Goal: Task Accomplishment & Management: Use online tool/utility

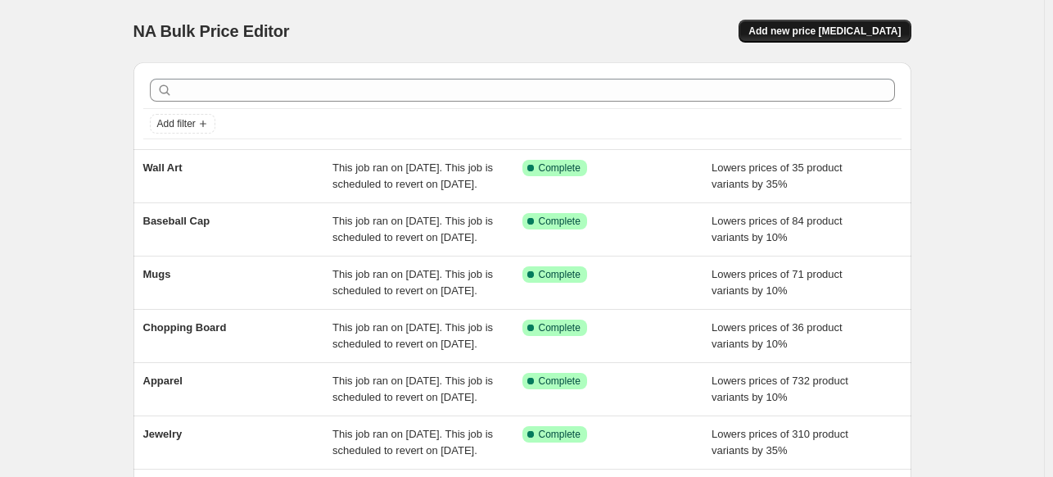
click at [839, 25] on span "Add new price [MEDICAL_DATA]" at bounding box center [825, 31] width 152 height 13
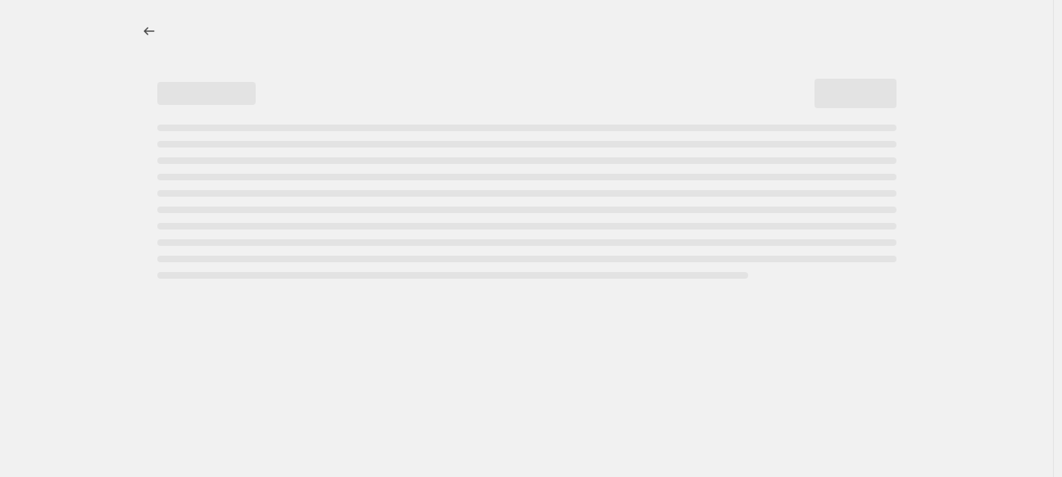
select select "percentage"
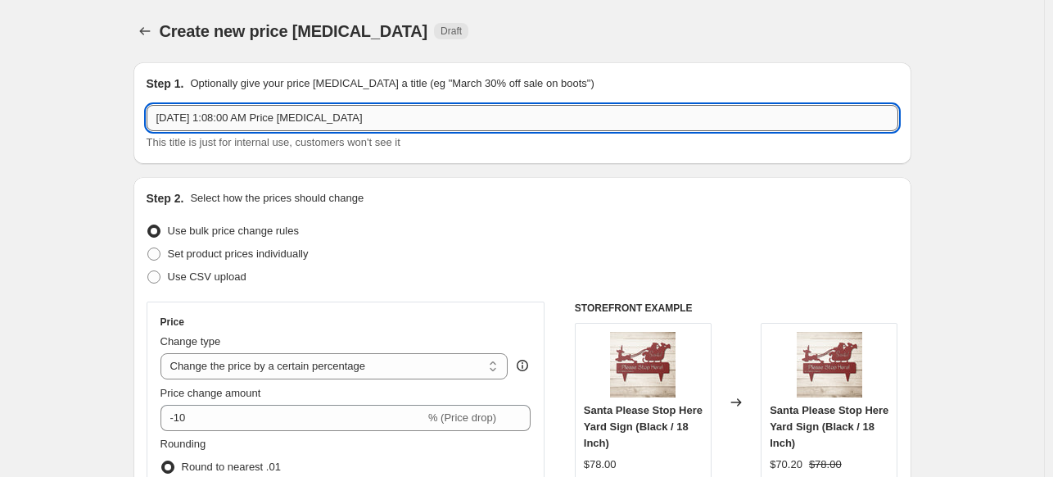
drag, startPoint x: 387, startPoint y: 114, endPoint x: 151, endPoint y: 120, distance: 236.0
click at [151, 120] on input "[DATE] 1:08:00 AM Price [MEDICAL_DATA]" at bounding box center [523, 118] width 752 height 26
type input "baseball cap 02-PETS"
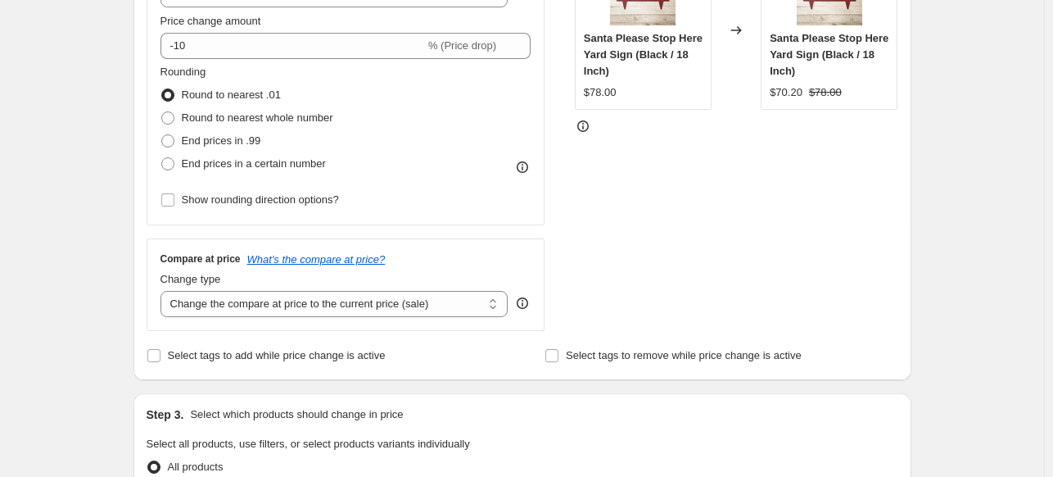
scroll to position [377, 0]
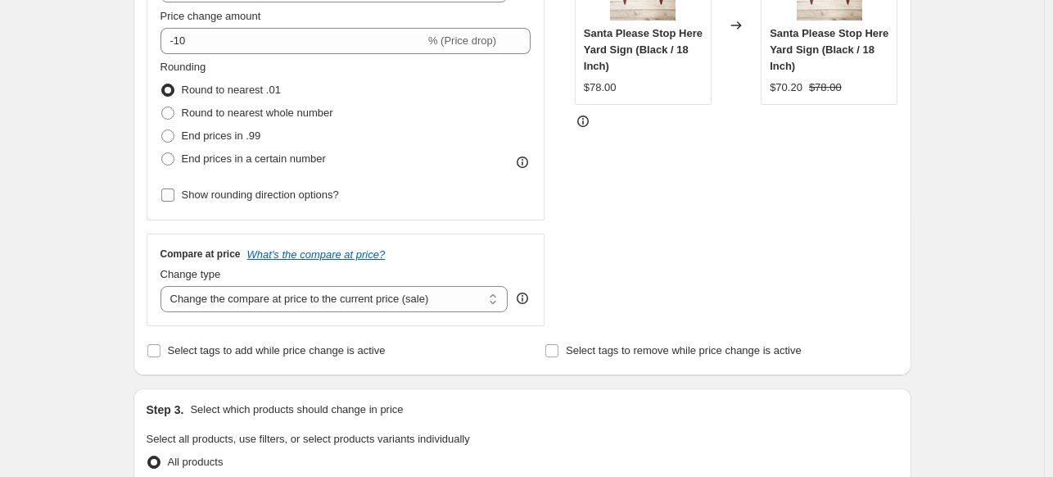
drag, startPoint x: 165, startPoint y: 195, endPoint x: 260, endPoint y: 204, distance: 96.3
click at [165, 194] on input "Show rounding direction options?" at bounding box center [167, 194] width 13 height 13
checkbox input "true"
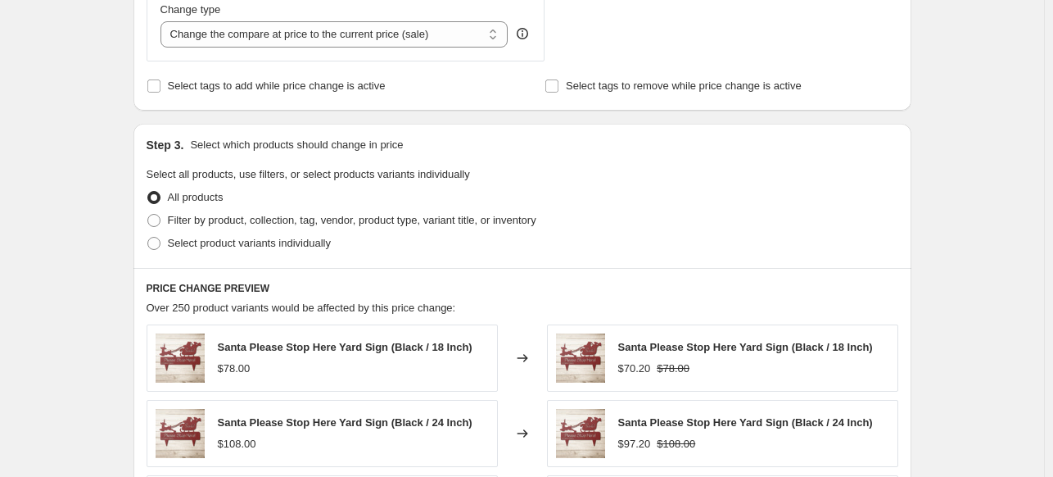
scroll to position [753, 0]
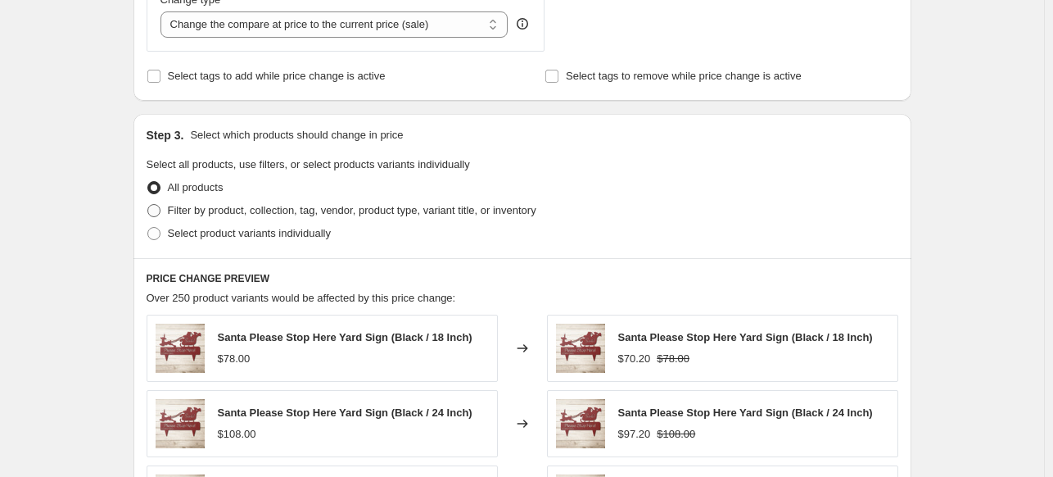
click at [154, 211] on span at bounding box center [153, 210] width 13 height 13
click at [148, 205] on input "Filter by product, collection, tag, vendor, product type, variant title, or inv…" at bounding box center [147, 204] width 1 height 1
radio input "true"
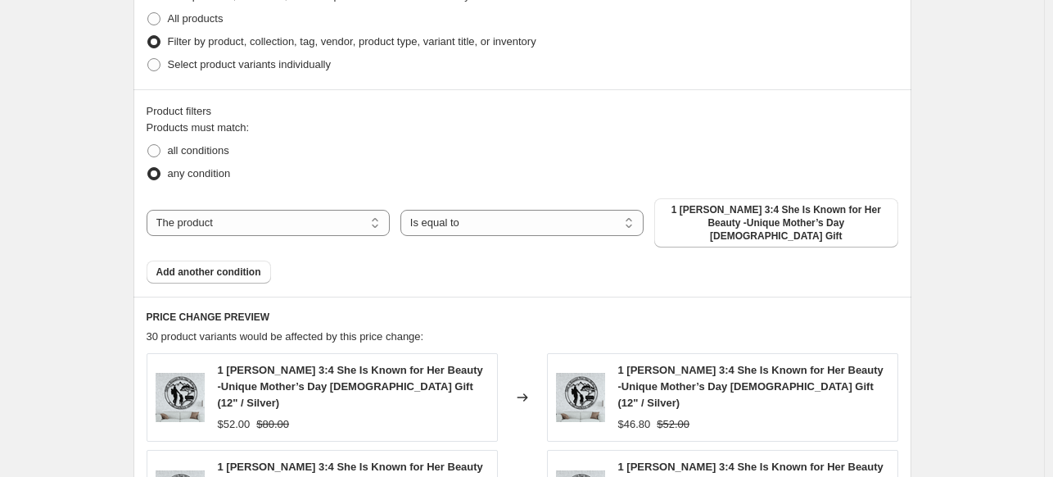
scroll to position [933, 0]
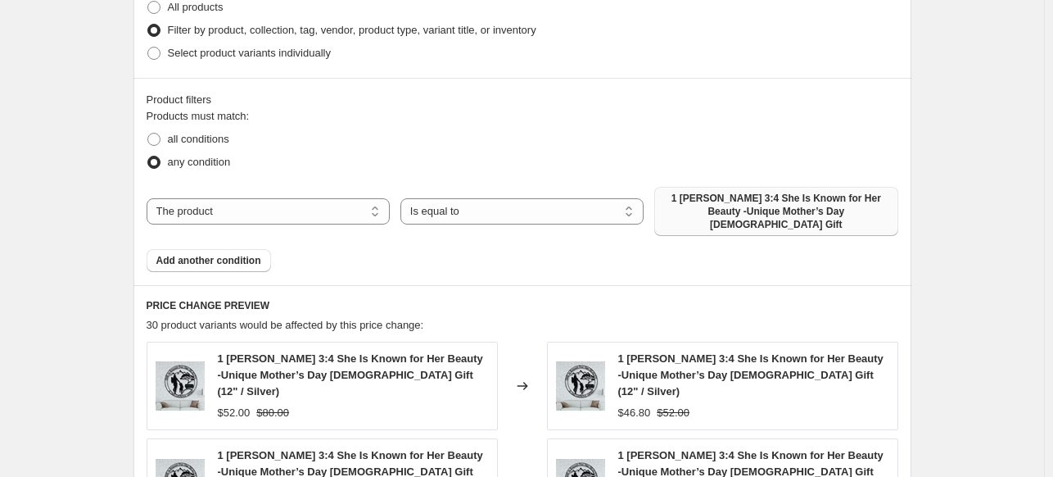
click at [855, 210] on span "1 [PERSON_NAME] 3:4 She Is Known for Her Beauty -Unique Mother’s Day [DEMOGRAPH…" at bounding box center [776, 211] width 224 height 39
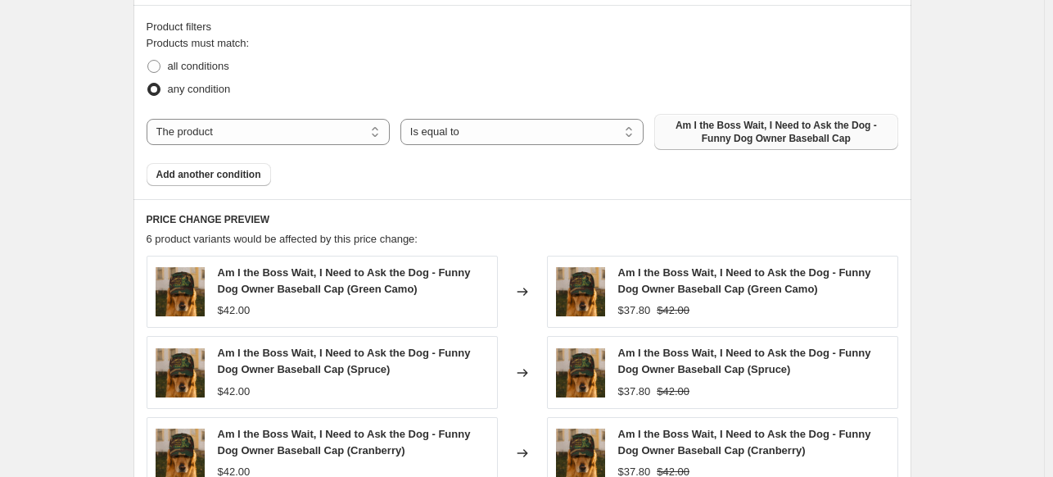
scroll to position [1008, 0]
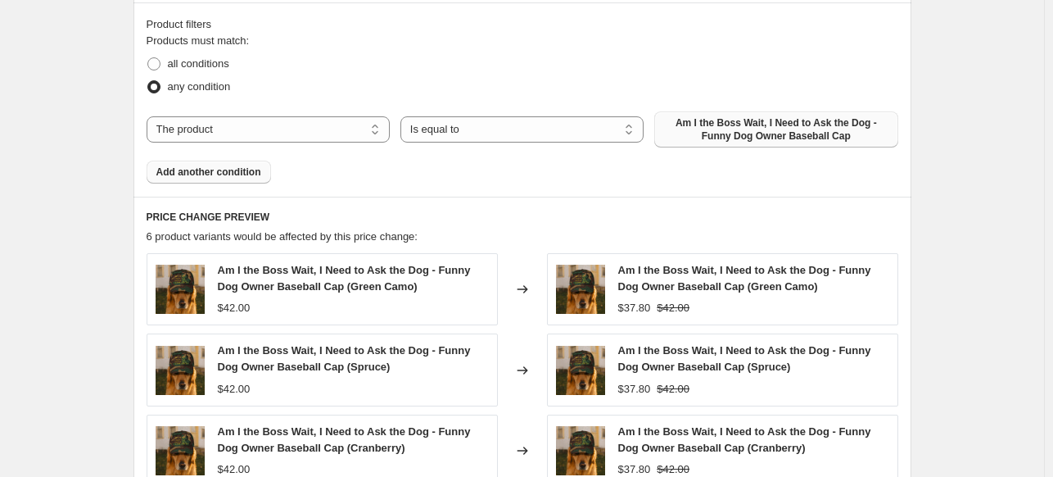
click at [237, 178] on button "Add another condition" at bounding box center [209, 172] width 125 height 23
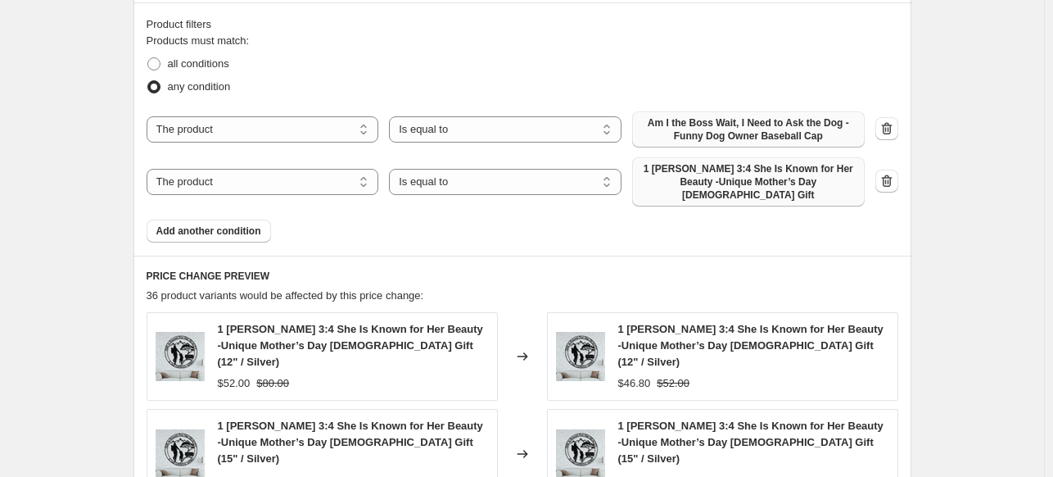
click at [704, 186] on span "1 [PERSON_NAME] 3:4 She Is Known for Her Beauty -Unique Mother’s Day [DEMOGRAPH…" at bounding box center [748, 181] width 213 height 39
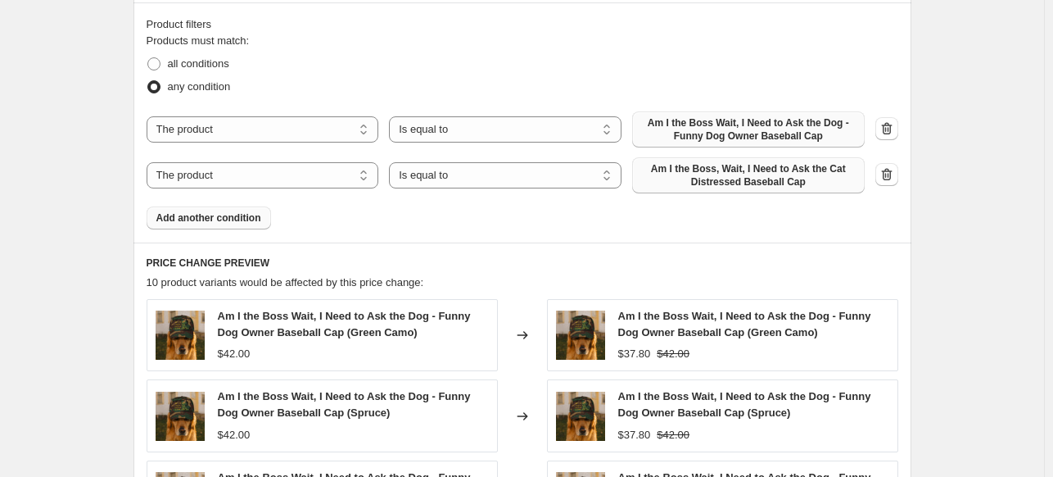
click at [257, 218] on span "Add another condition" at bounding box center [208, 217] width 105 height 13
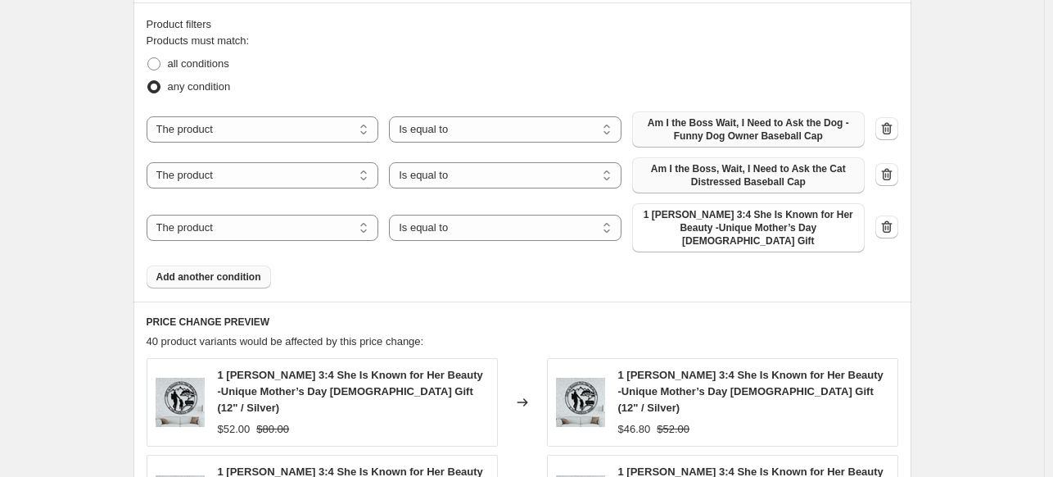
click at [716, 230] on span "1 [PERSON_NAME] 3:4 She Is Known for Her Beauty -Unique Mother’s Day [DEMOGRAPH…" at bounding box center [748, 227] width 213 height 39
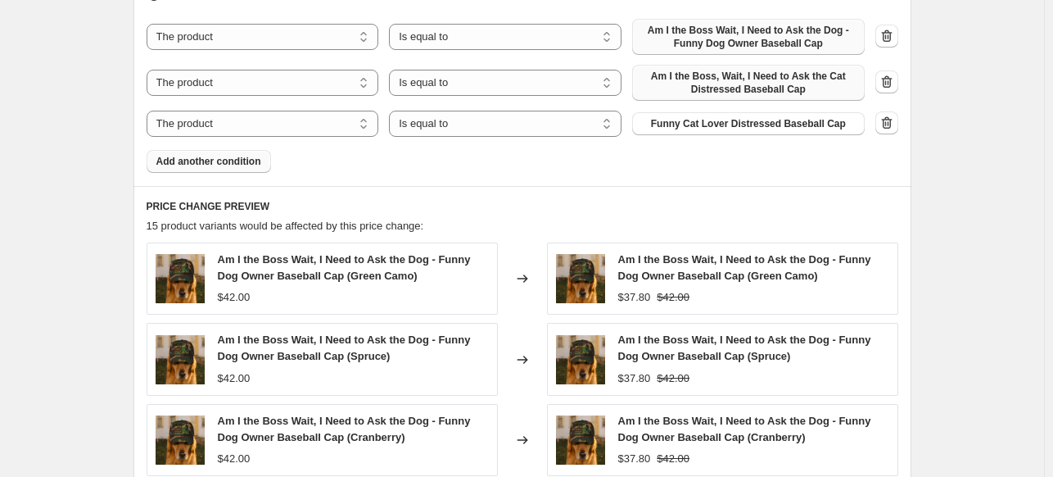
scroll to position [1104, 0]
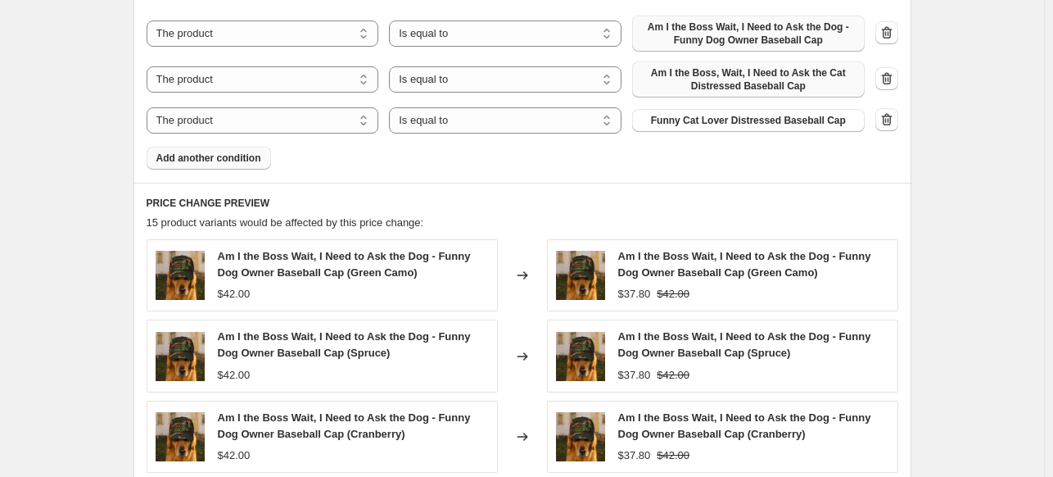
click at [192, 153] on span "Add another condition" at bounding box center [208, 158] width 105 height 13
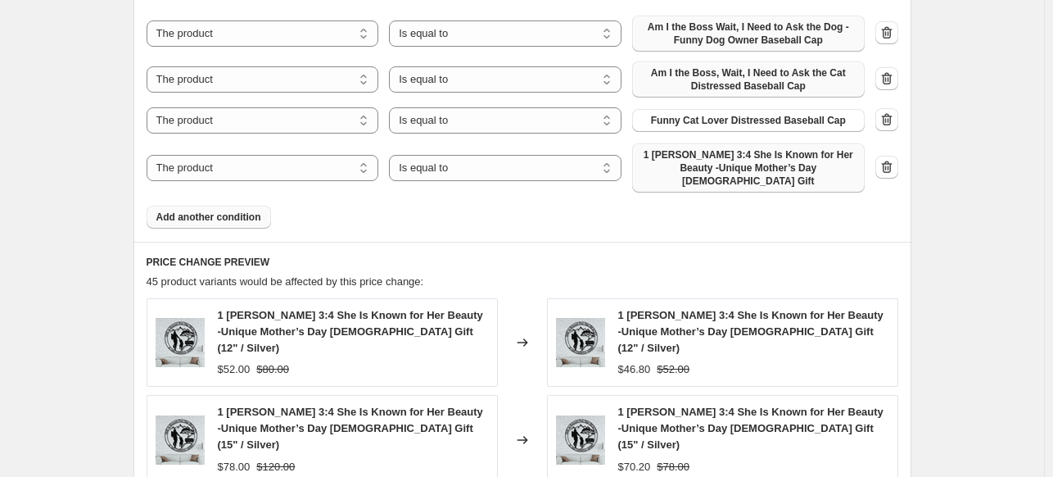
click at [737, 166] on span "1 [PERSON_NAME] 3:4 She Is Known for Her Beauty -Unique Mother’s Day [DEMOGRAPH…" at bounding box center [748, 167] width 213 height 39
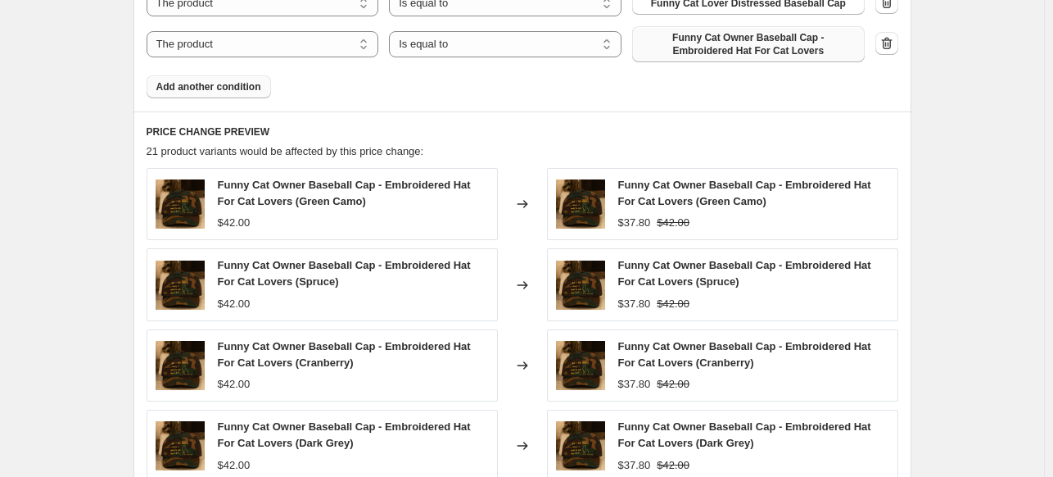
scroll to position [1239, 0]
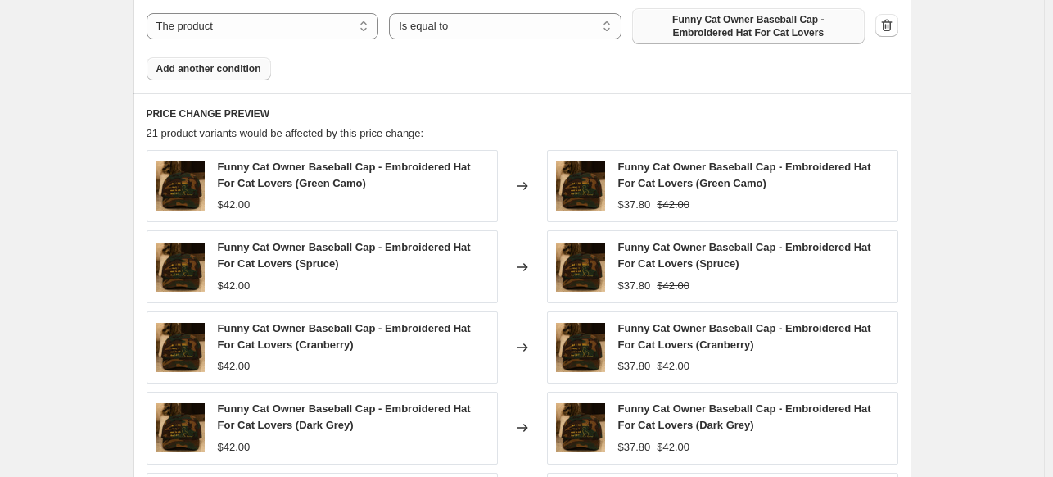
click at [206, 69] on span "Add another condition" at bounding box center [208, 68] width 105 height 13
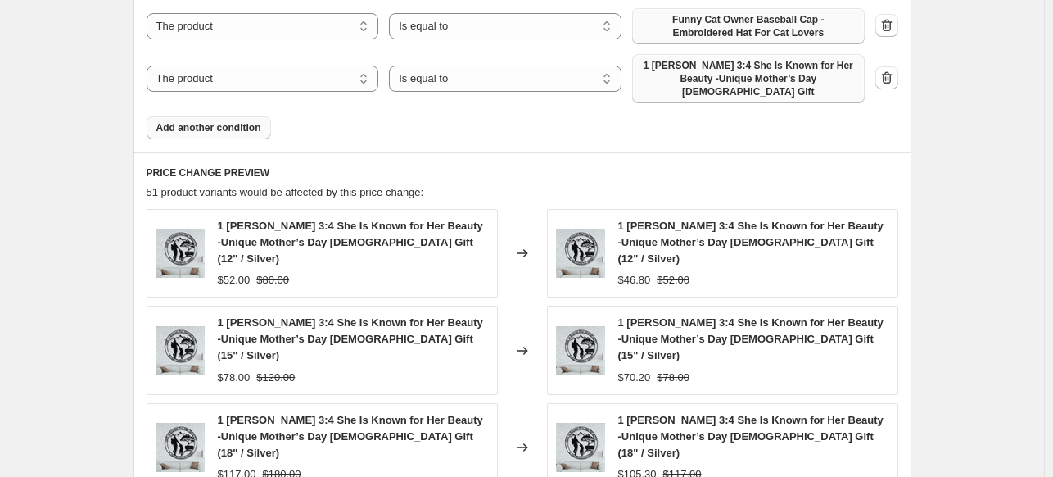
click at [749, 77] on span "1 [PERSON_NAME] 3:4 She Is Known for Her Beauty -Unique Mother’s Day [DEMOGRAPH…" at bounding box center [748, 78] width 213 height 39
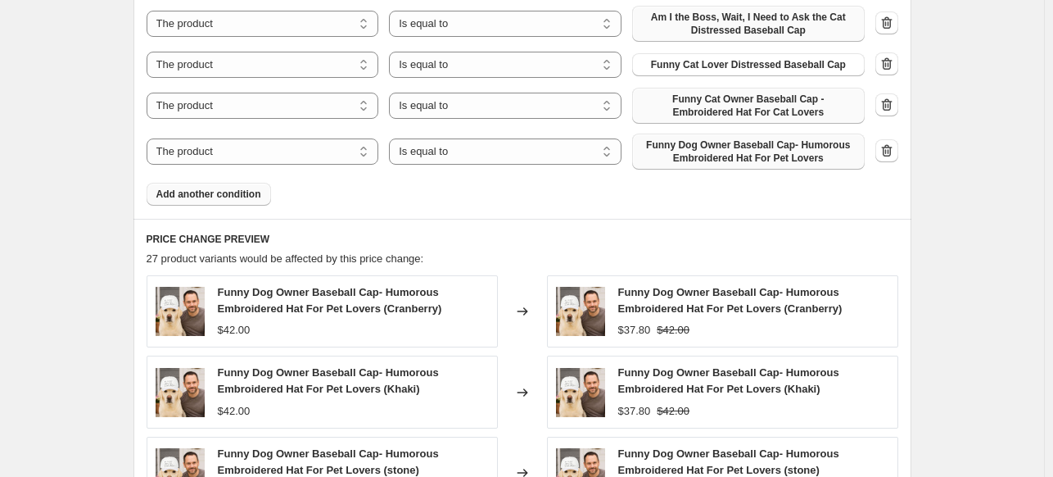
scroll to position [1166, 0]
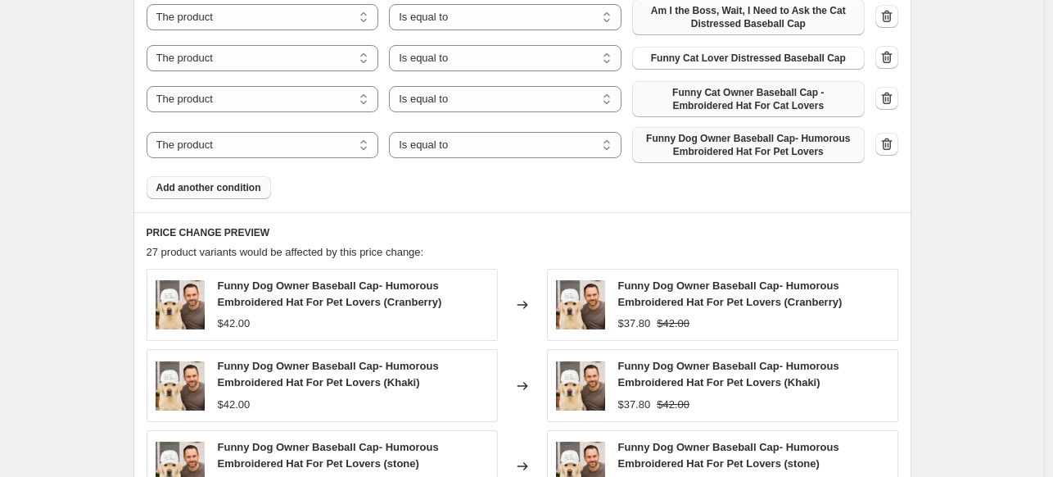
click at [216, 191] on span "Add another condition" at bounding box center [208, 187] width 105 height 13
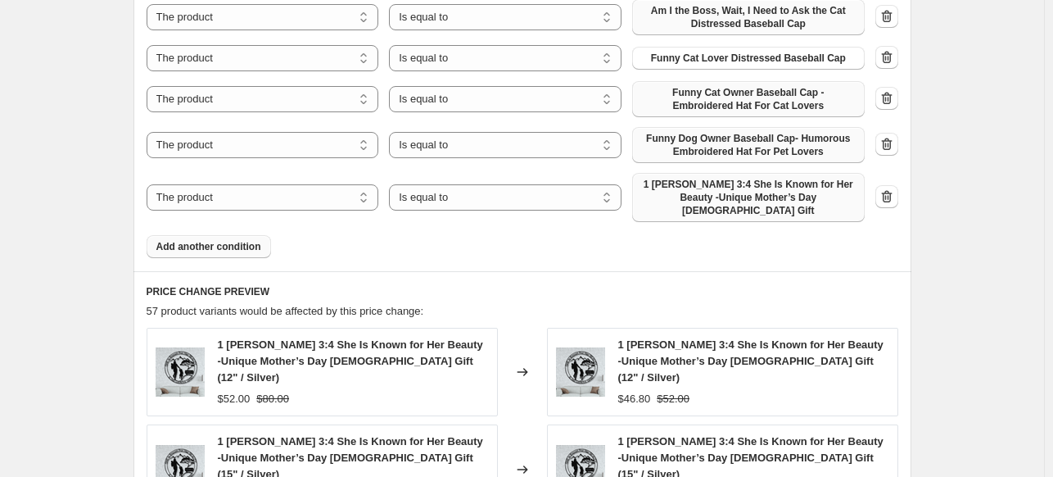
click at [780, 197] on span "1 [PERSON_NAME] 3:4 She Is Known for Her Beauty -Unique Mother’s Day [DEMOGRAPH…" at bounding box center [748, 197] width 213 height 39
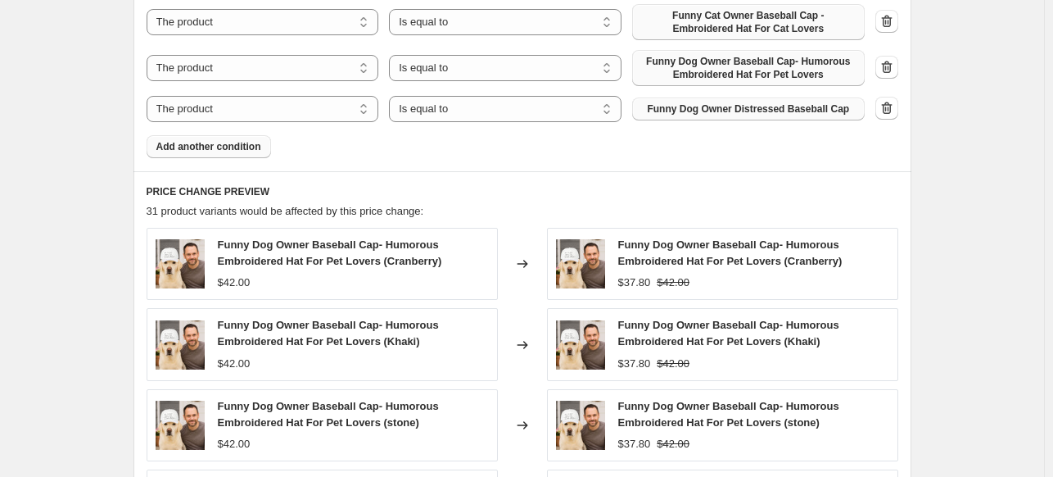
scroll to position [1231, 0]
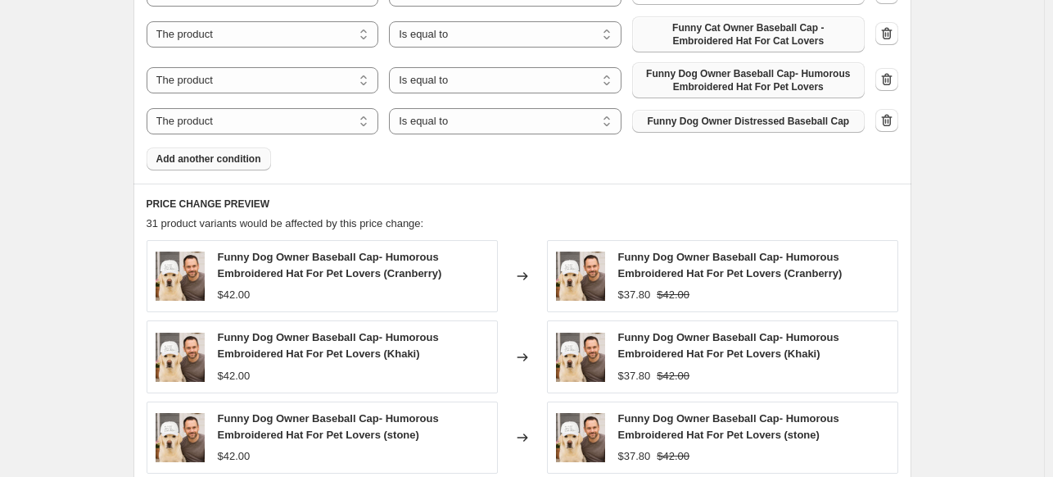
click at [205, 160] on span "Add another condition" at bounding box center [208, 158] width 105 height 13
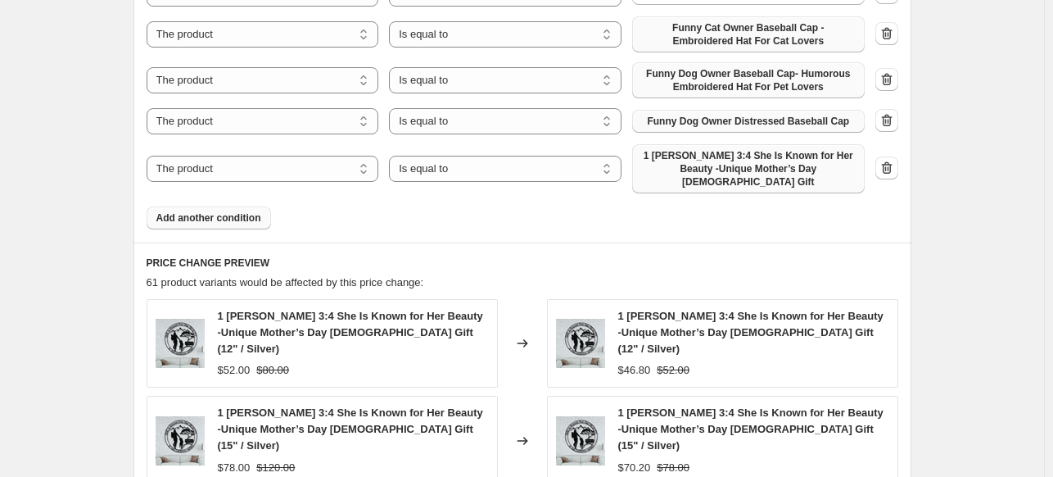
click at [702, 161] on span "1 [PERSON_NAME] 3:4 She Is Known for Her Beauty -Unique Mother’s Day [DEMOGRAPH…" at bounding box center [748, 168] width 213 height 39
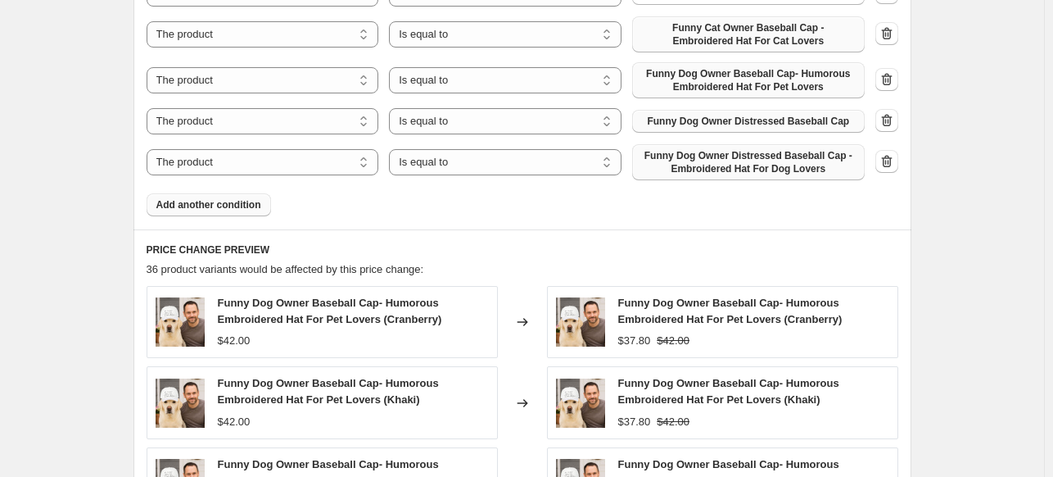
click at [210, 205] on span "Add another condition" at bounding box center [208, 204] width 105 height 13
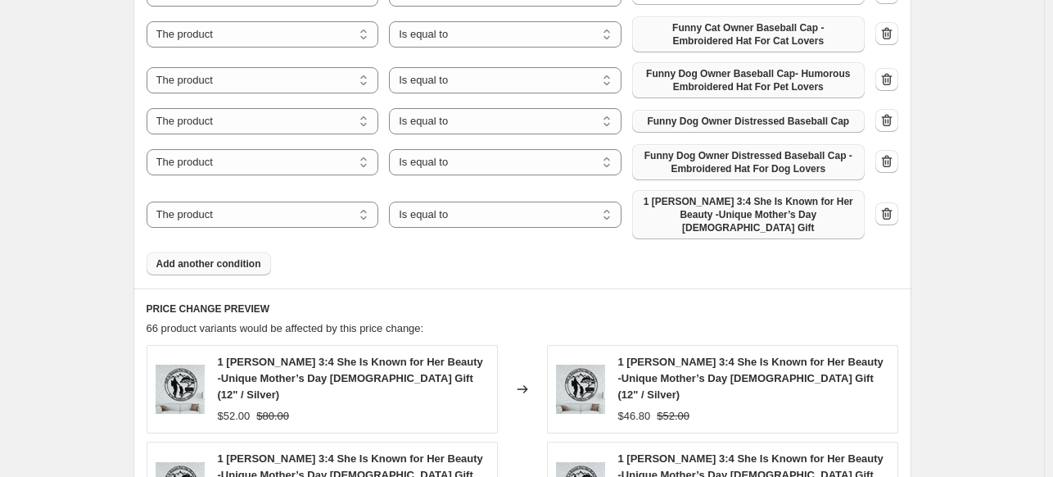
click at [709, 216] on span "1 [PERSON_NAME] 3:4 She Is Known for Her Beauty -Unique Mother’s Day [DEMOGRAPH…" at bounding box center [748, 214] width 213 height 39
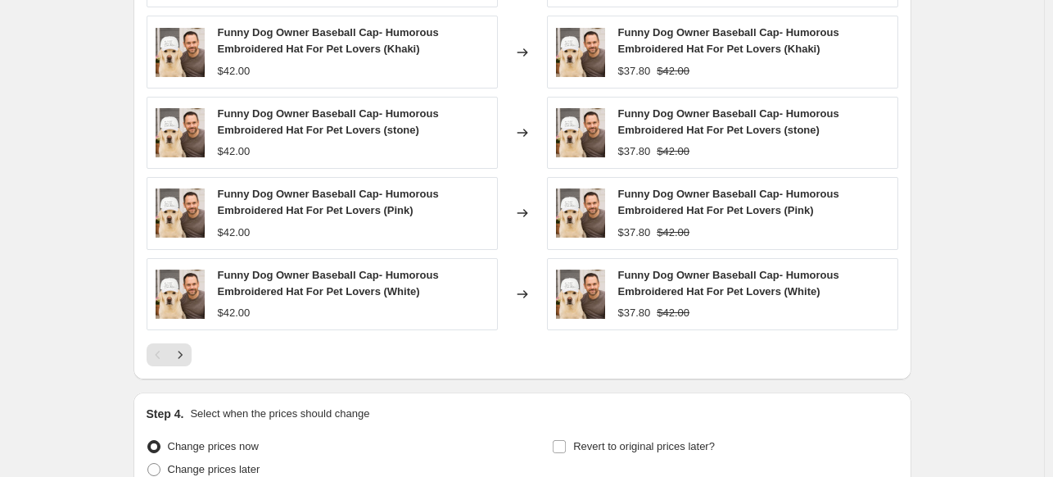
scroll to position [1773, 0]
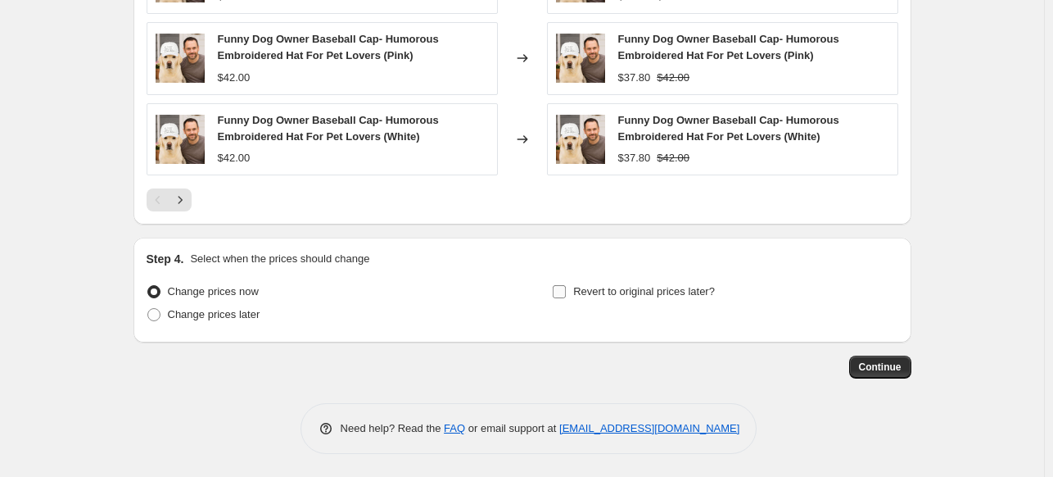
click at [562, 288] on input "Revert to original prices later?" at bounding box center [559, 291] width 13 height 13
checkbox input "true"
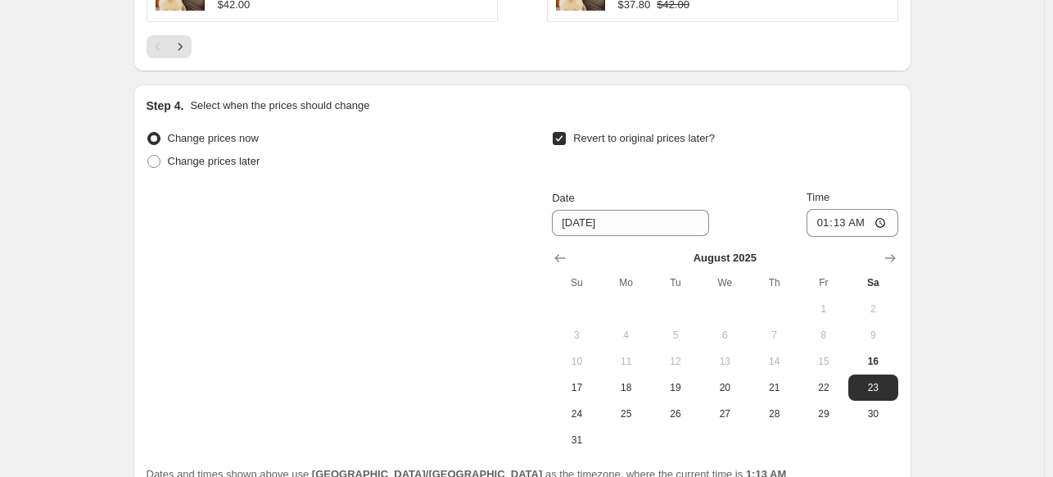
scroll to position [2078, 0]
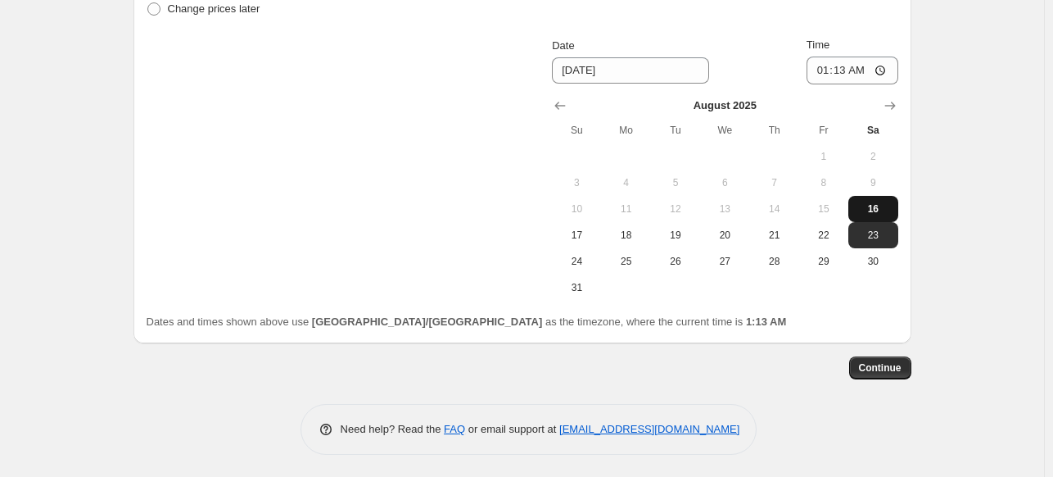
click at [885, 213] on button "16" at bounding box center [873, 209] width 49 height 26
click at [895, 109] on icon "Show next month, September 2025" at bounding box center [890, 105] width 16 height 16
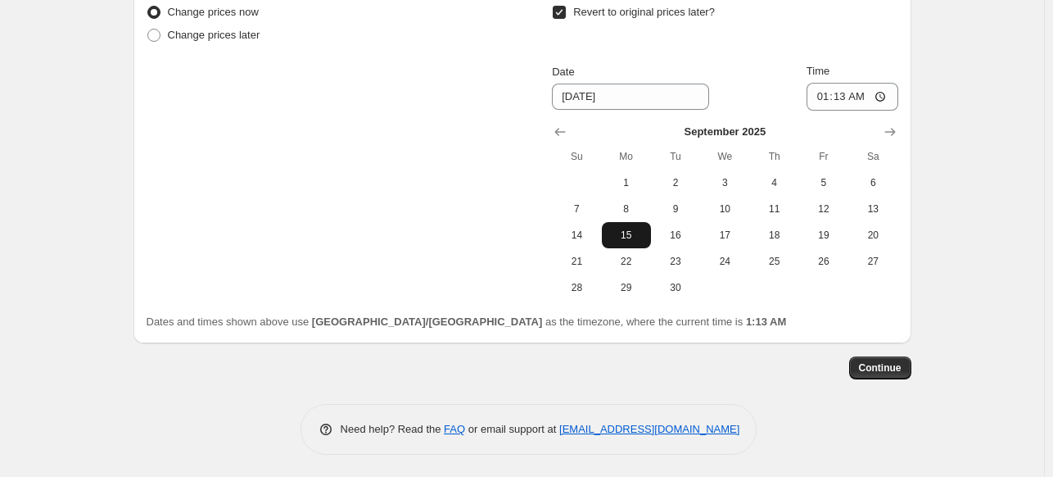
click at [629, 222] on button "15" at bounding box center [626, 235] width 49 height 26
type input "[DATE]"
click at [893, 366] on span "Continue" at bounding box center [880, 367] width 43 height 13
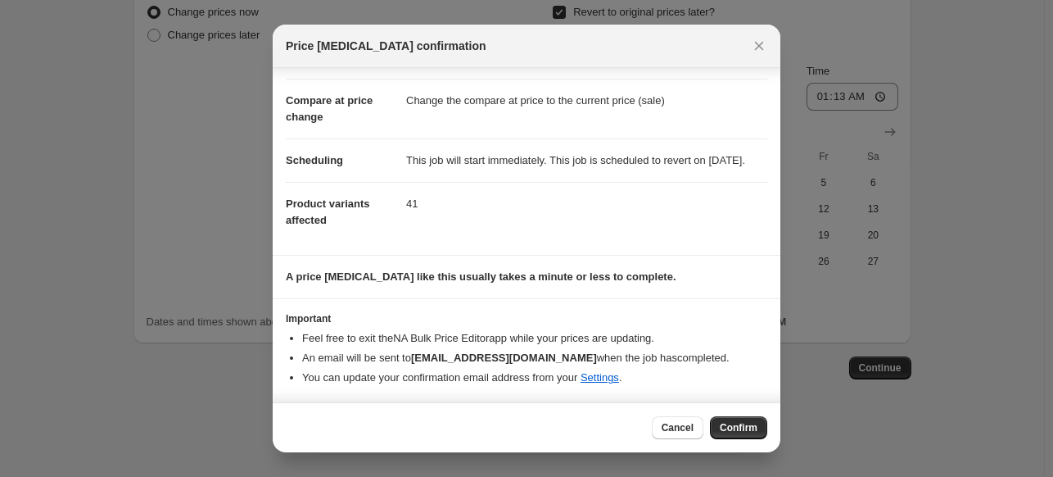
scroll to position [77, 0]
click at [722, 428] on span "Confirm" at bounding box center [739, 427] width 38 height 13
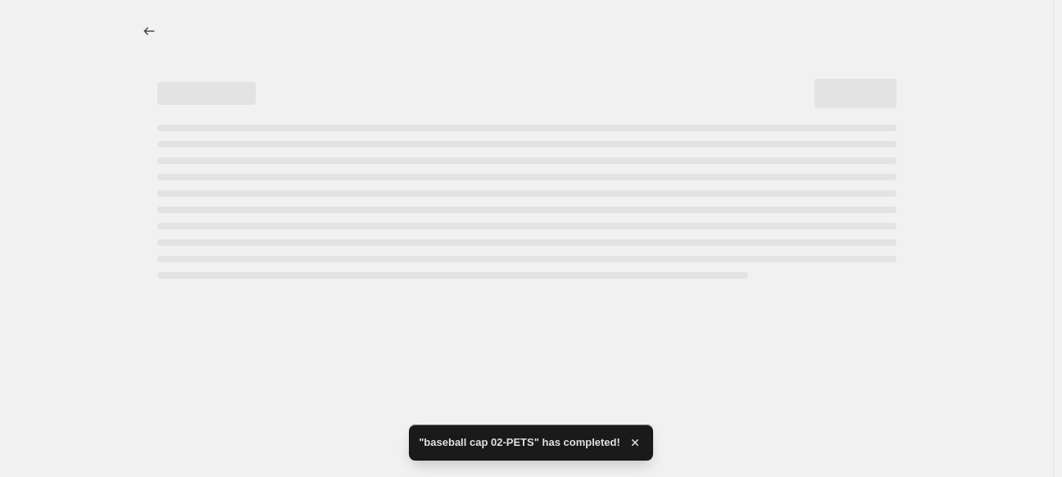
drag, startPoint x: 1061, startPoint y: 419, endPoint x: 1061, endPoint y: 79, distance: 339.1
click at [1061, 79] on html "Home Settings Plans Skip to content "baseball cap 02-PETS" has completed!" at bounding box center [531, 238] width 1062 height 477
select select "percentage"
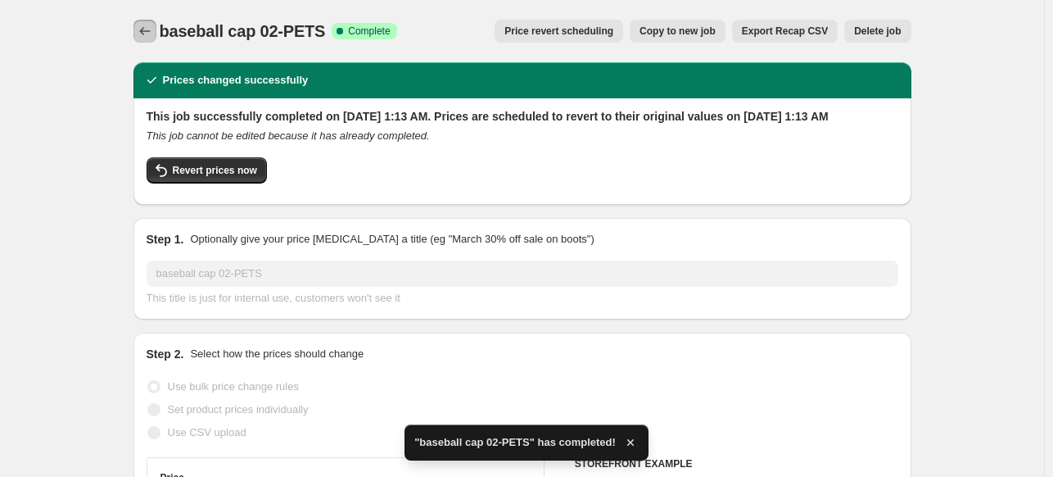
click at [150, 28] on icon "Price change jobs" at bounding box center [145, 31] width 16 height 16
